Goal: Task Accomplishment & Management: Use online tool/utility

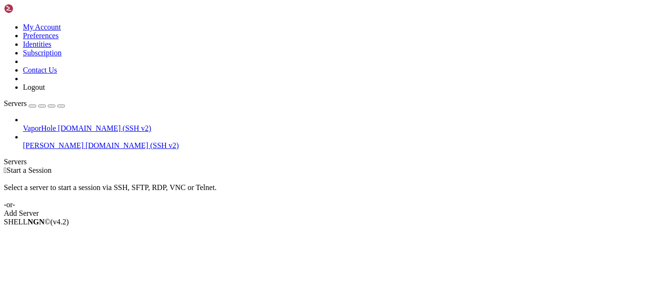
click at [23, 141] on icon at bounding box center [23, 141] width 0 height 0
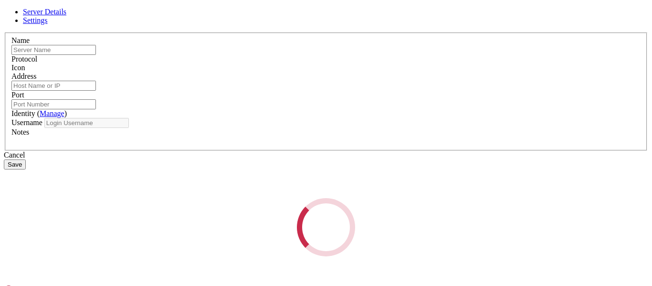
type input "[PERSON_NAME]"
type input "[DOMAIN_NAME]"
type input "47769"
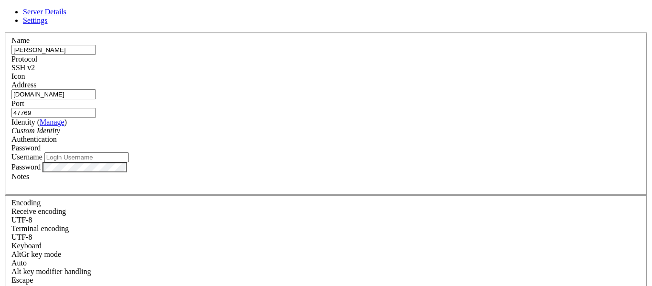
type input "pi"
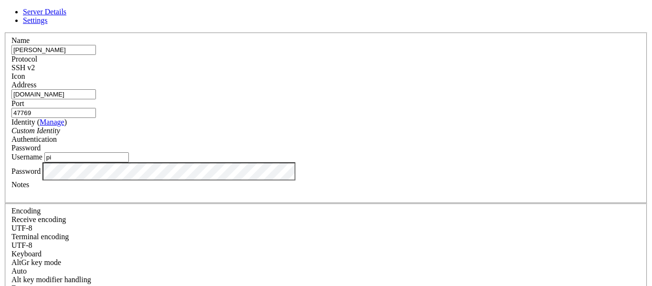
click at [96, 108] on input "47769" at bounding box center [53, 113] width 84 height 10
paste input "49705"
type input "49705"
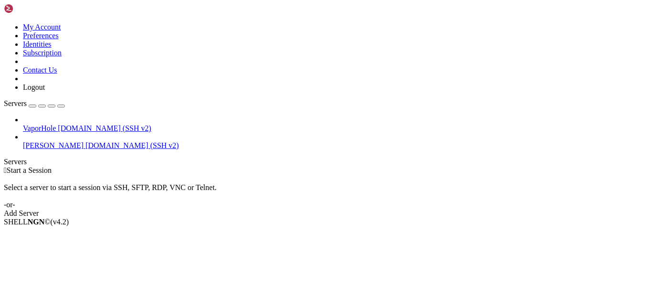
click at [100, 141] on span "[DOMAIN_NAME] (SSH v2)" at bounding box center [131, 145] width 93 height 8
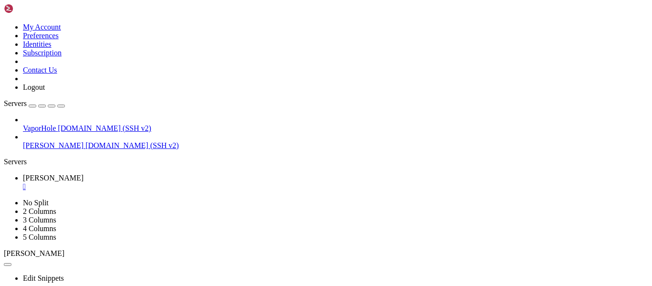
scroll to position [1, 0]
click at [172, 182] on div "" at bounding box center [335, 186] width 625 height 9
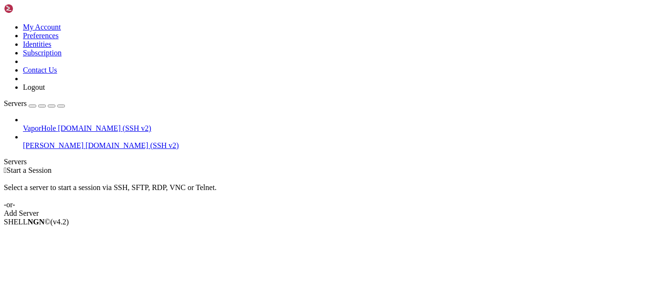
click at [44, 141] on span "[PERSON_NAME]" at bounding box center [53, 145] width 61 height 8
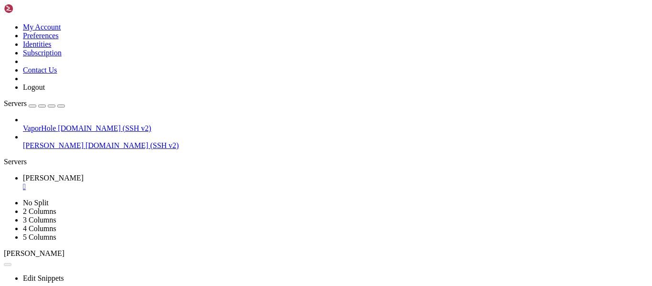
scroll to position [0, 0]
drag, startPoint x: 276, startPoint y: 542, endPoint x: 6, endPoint y: 507, distance: 271.8
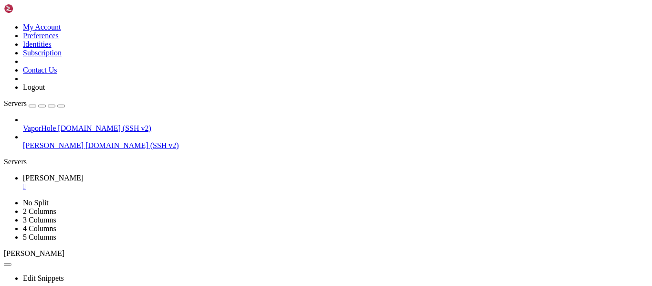
drag, startPoint x: 92, startPoint y: 424, endPoint x: 42, endPoint y: 419, distance: 49.8
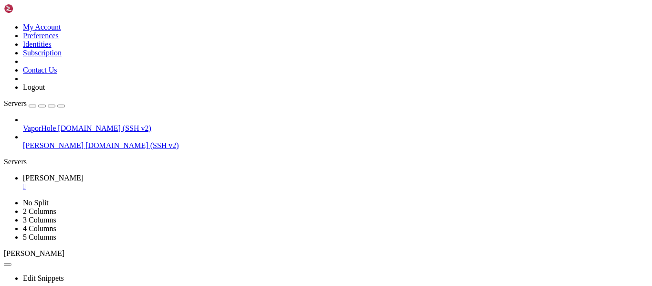
drag, startPoint x: 95, startPoint y: 514, endPoint x: 7, endPoint y: 489, distance: 91.1
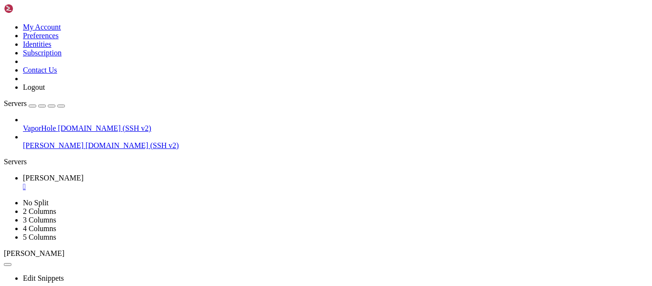
drag, startPoint x: 90, startPoint y: 518, endPoint x: 7, endPoint y: 477, distance: 92.4
drag, startPoint x: 9, startPoint y: 479, endPoint x: 86, endPoint y: 514, distance: 84.3
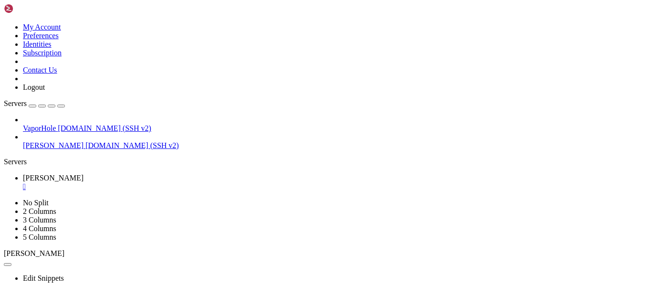
scroll to position [884, 0]
drag, startPoint x: 64, startPoint y: 549, endPoint x: 7, endPoint y: 547, distance: 57.8
drag, startPoint x: 7, startPoint y: 548, endPoint x: 28, endPoint y: 549, distance: 21.0
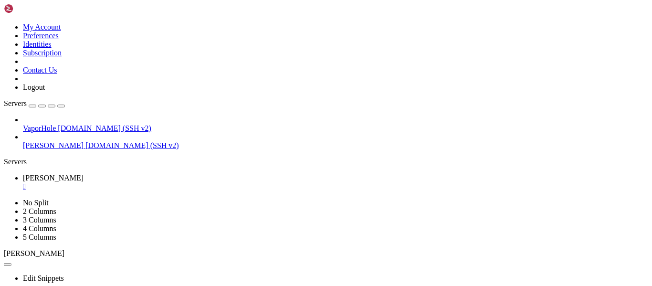
drag, startPoint x: 64, startPoint y: 548, endPoint x: 7, endPoint y: 549, distance: 57.2
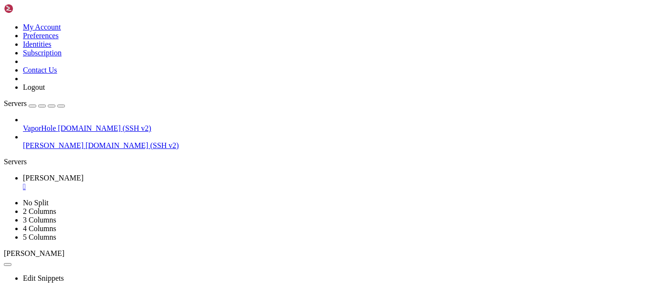
drag, startPoint x: 66, startPoint y: 548, endPoint x: 9, endPoint y: 547, distance: 57.7
